Goal: Information Seeking & Learning: Understand process/instructions

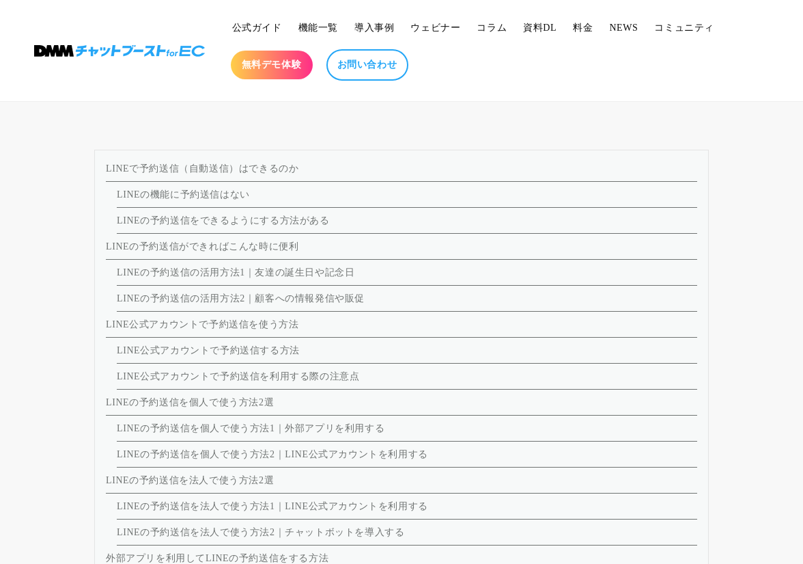
click at [204, 217] on link "LINEの予約送信をできるようにする方法がある" at bounding box center [223, 220] width 213 height 10
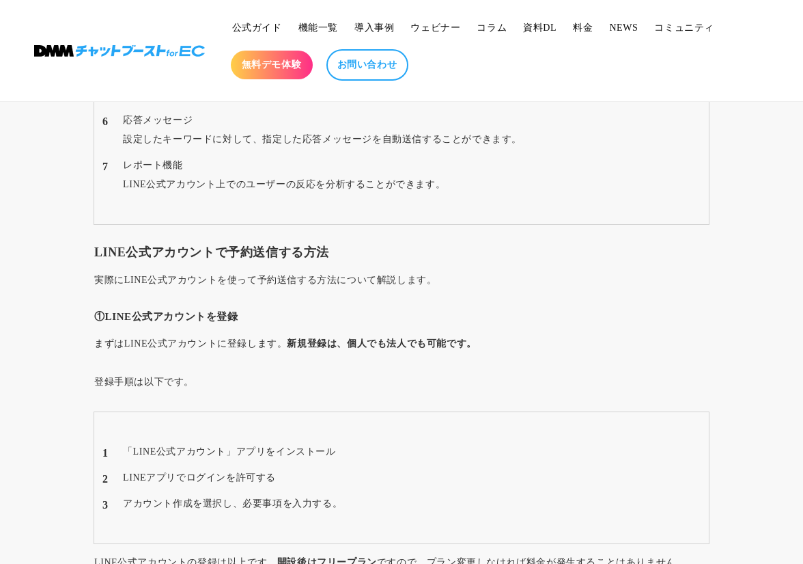
scroll to position [3905, 0]
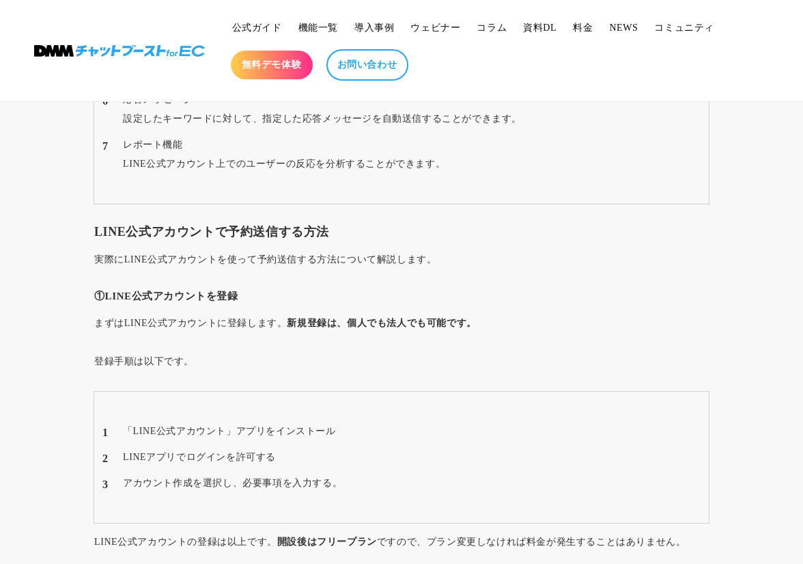
click at [220, 230] on h3 "LINE公式アカウントで予約送信する方法" at bounding box center [401, 232] width 615 height 16
drag, startPoint x: 222, startPoint y: 229, endPoint x: 95, endPoint y: 228, distance: 127.1
click at [95, 228] on h3 "LINE公式アカウントで予約送信する方法" at bounding box center [401, 232] width 615 height 16
copy h3 "LINE公式アカウント"
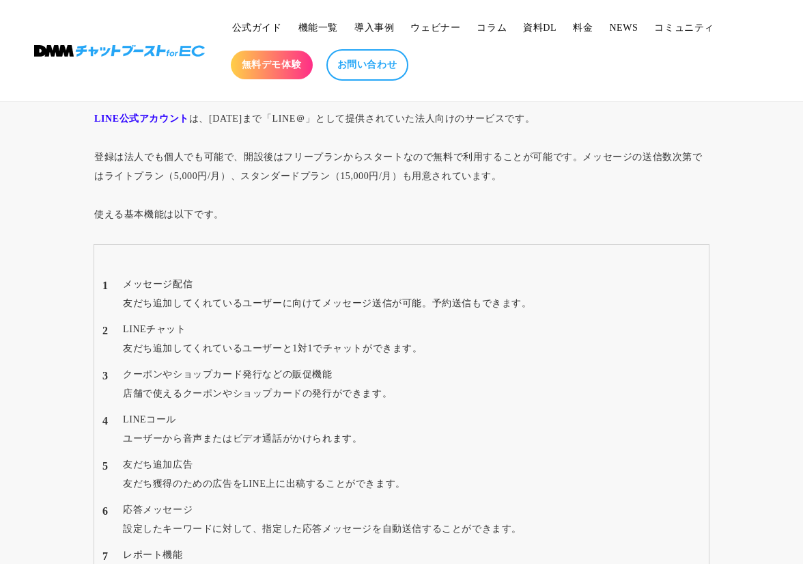
scroll to position [1161, 0]
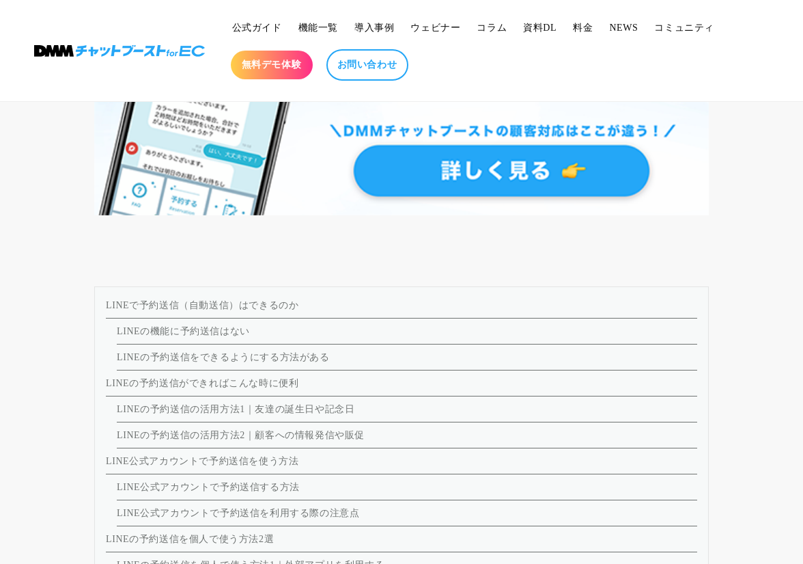
scroll to position [1366, 0]
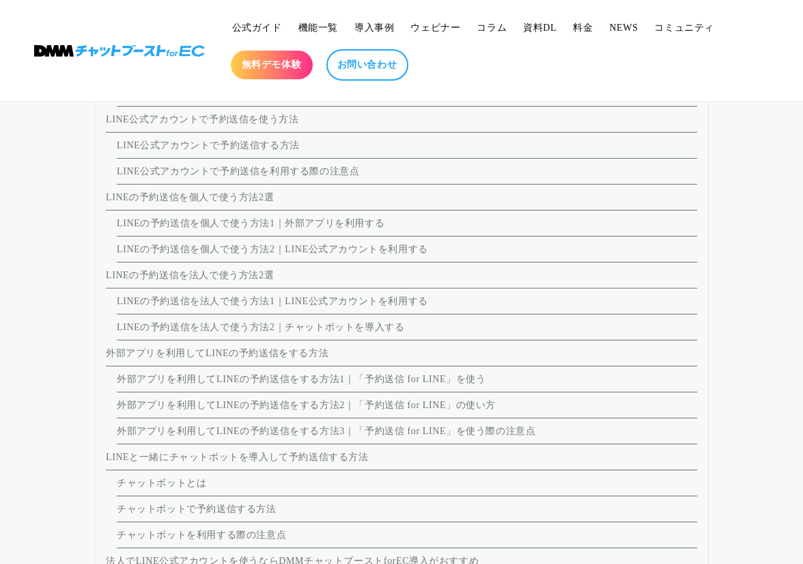
click at [327, 383] on link "外部アプリを利用してLINEの予約送信をする方法1｜「予約送信 for LINE」を使う" at bounding box center [301, 379] width 369 height 10
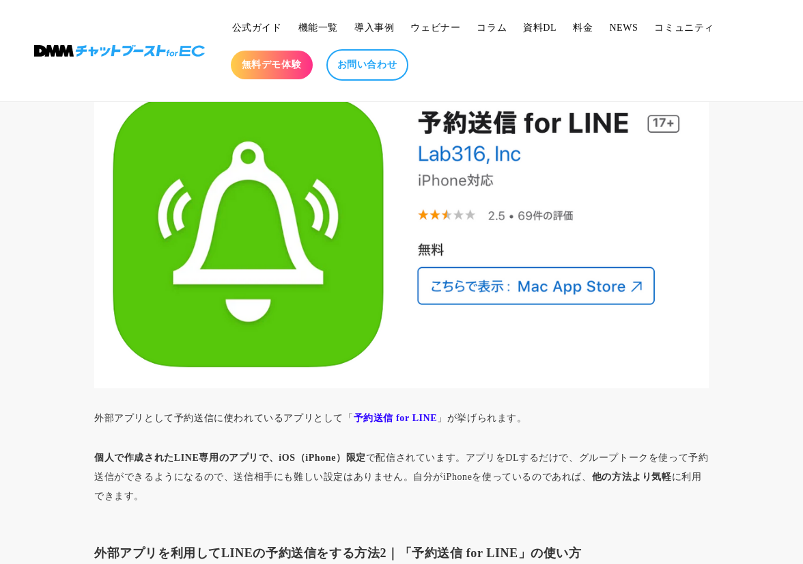
scroll to position [6380, 0]
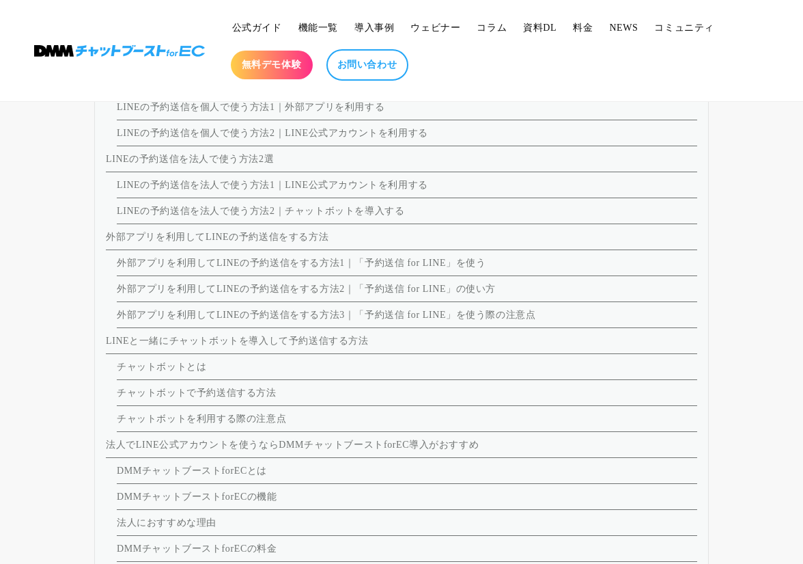
scroll to position [1503, 0]
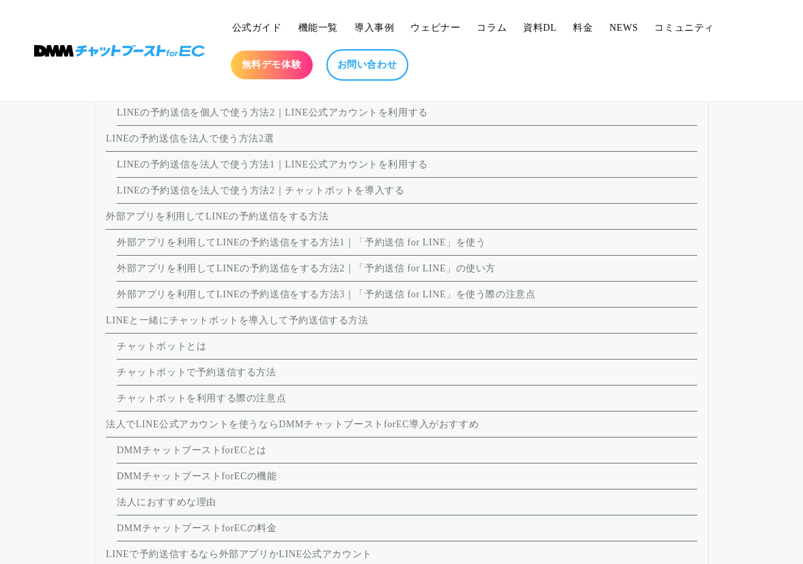
click at [181, 345] on link "チャットボットとは" at bounding box center [162, 346] width 90 height 10
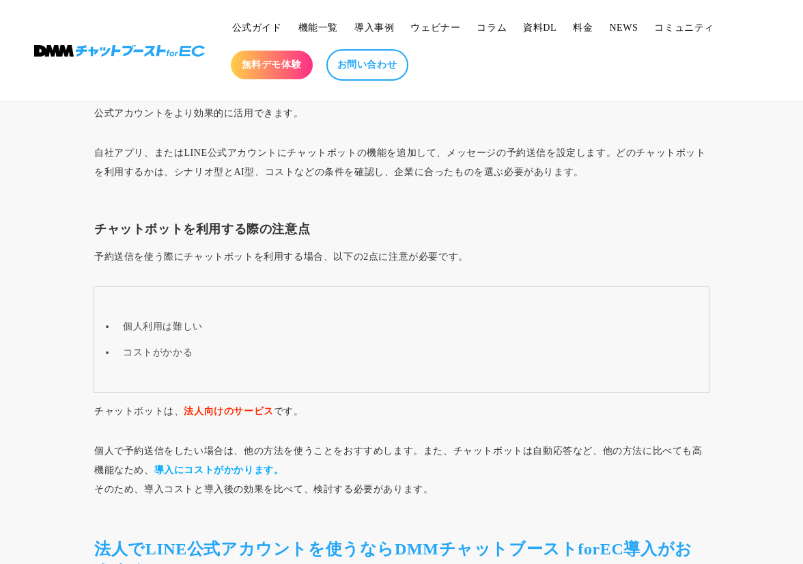
scroll to position [8787, 0]
